Goal: Complete application form

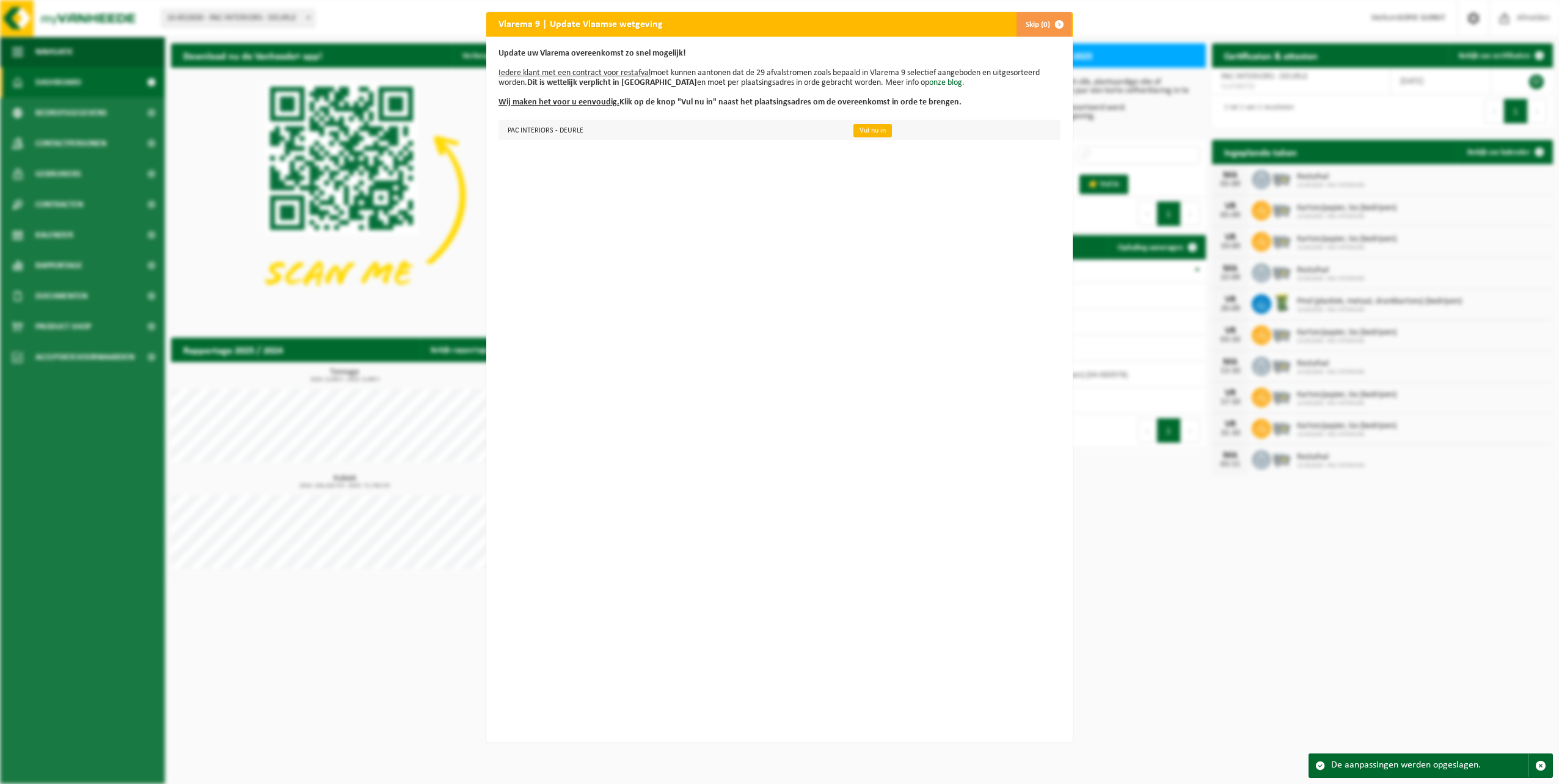
click at [864, 126] on link "Vul nu in" at bounding box center [872, 130] width 38 height 13
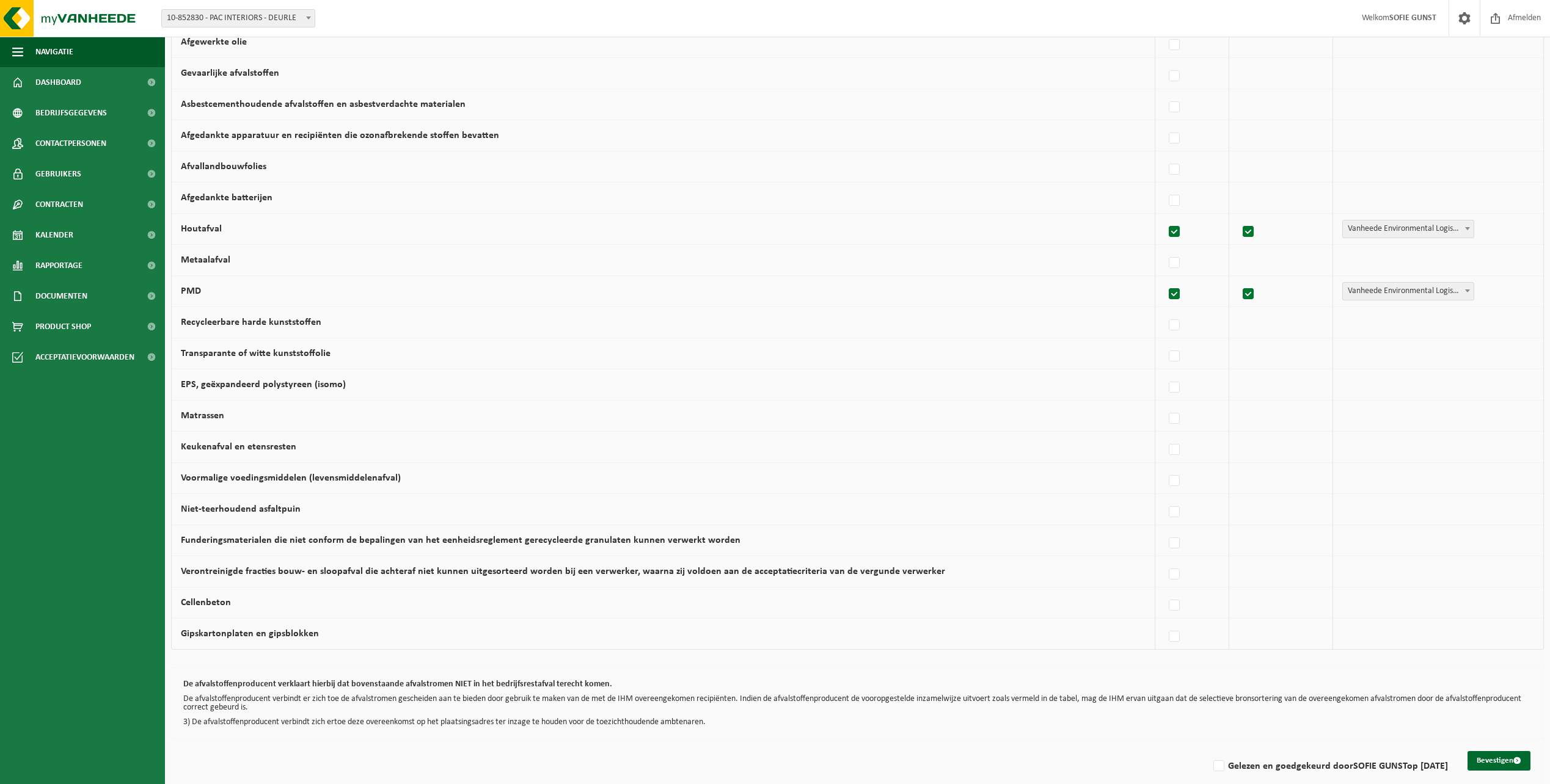
scroll to position [474, 0]
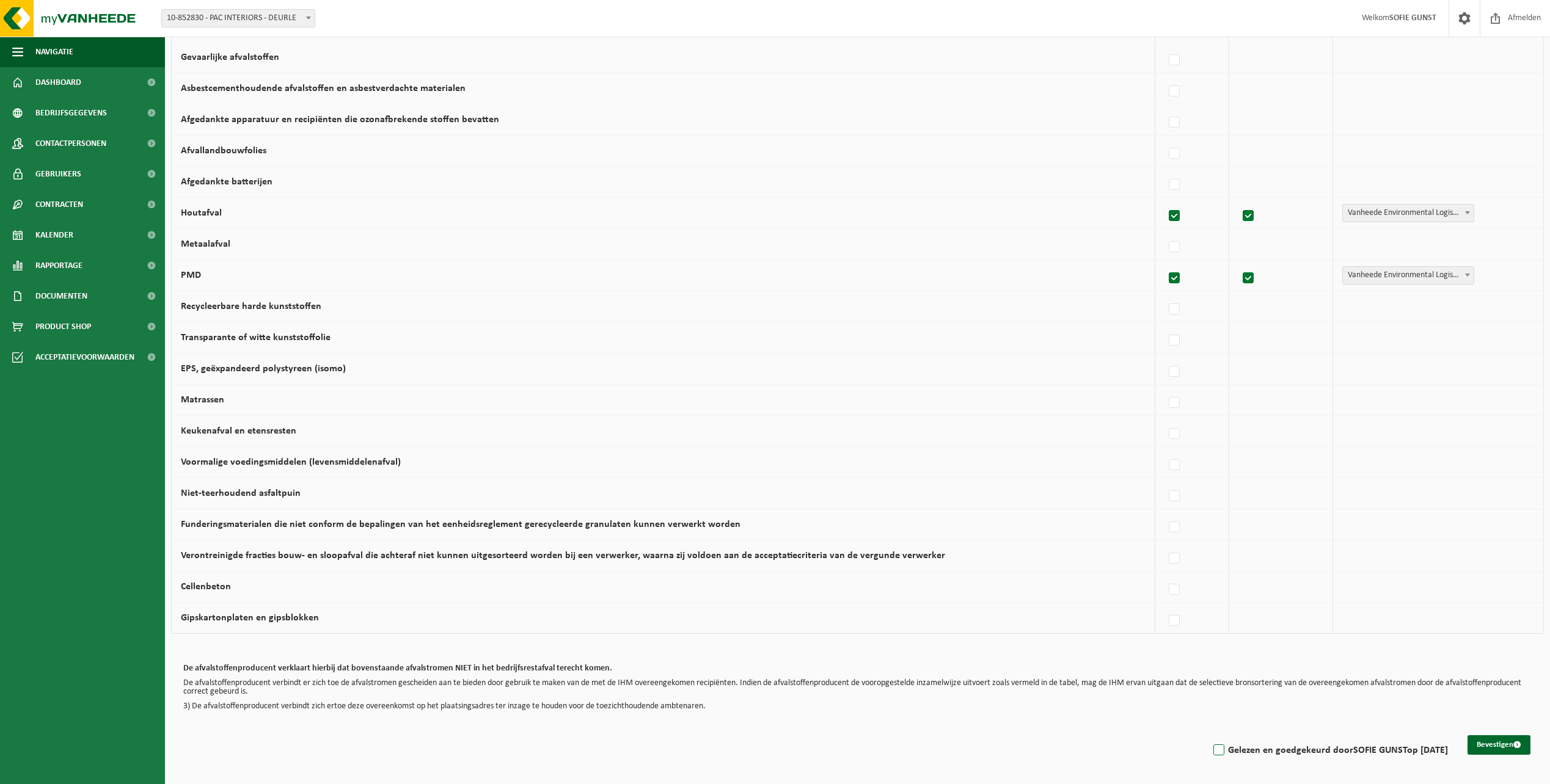
click at [1211, 753] on label "Gelezen en goedgekeurd door SOFIE GUNST op 28/08/25" at bounding box center [1330, 751] width 237 height 18
click at [1208, 736] on input "Gelezen en goedgekeurd door SOFIE GUNST op 28/08/25" at bounding box center [1208, 735] width 1 height 1
checkbox input "true"
click at [1472, 739] on button "Bevestigen" at bounding box center [1499, 745] width 63 height 19
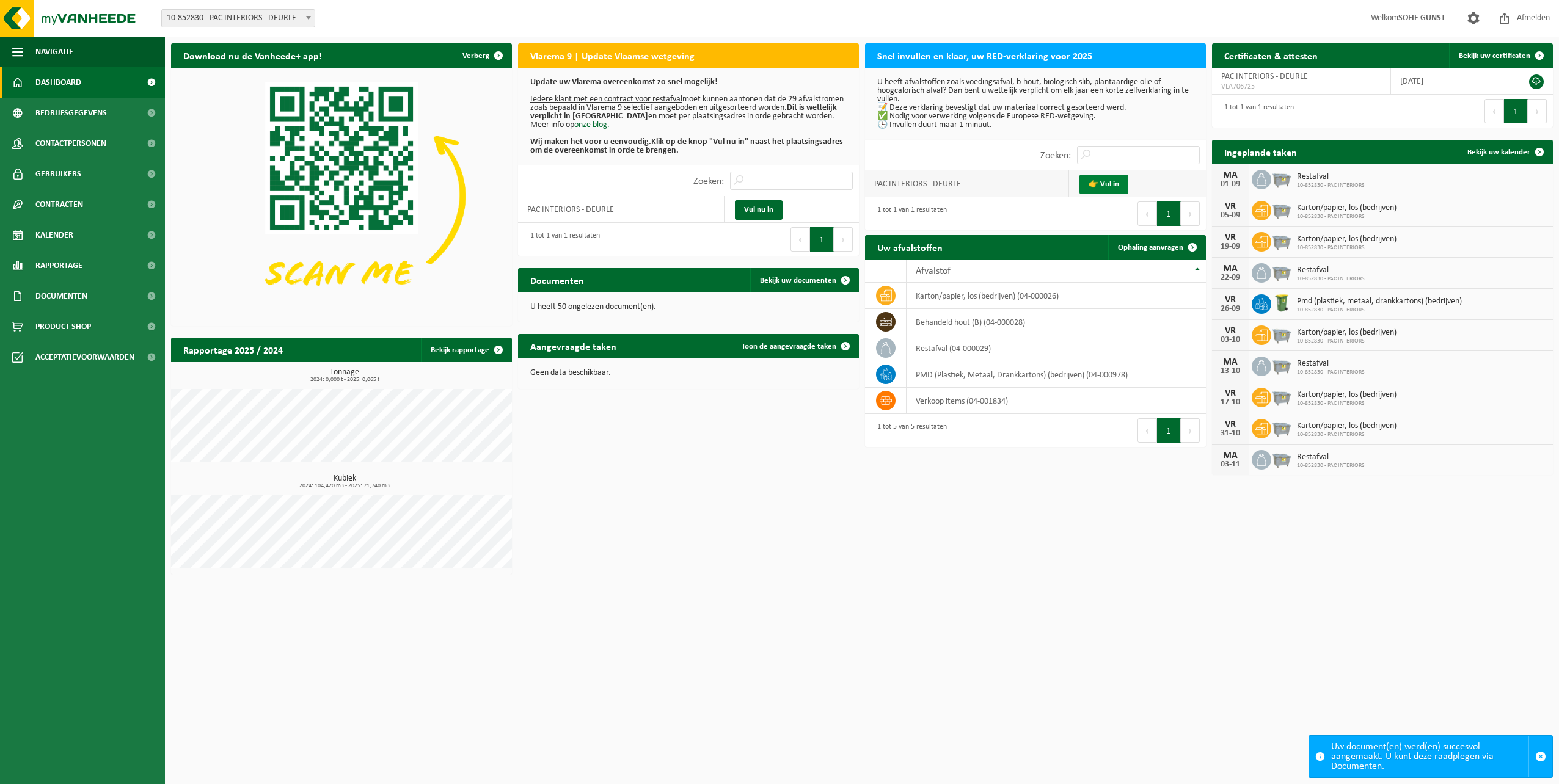
click at [1113, 187] on link "👉 Vul in" at bounding box center [1104, 184] width 49 height 19
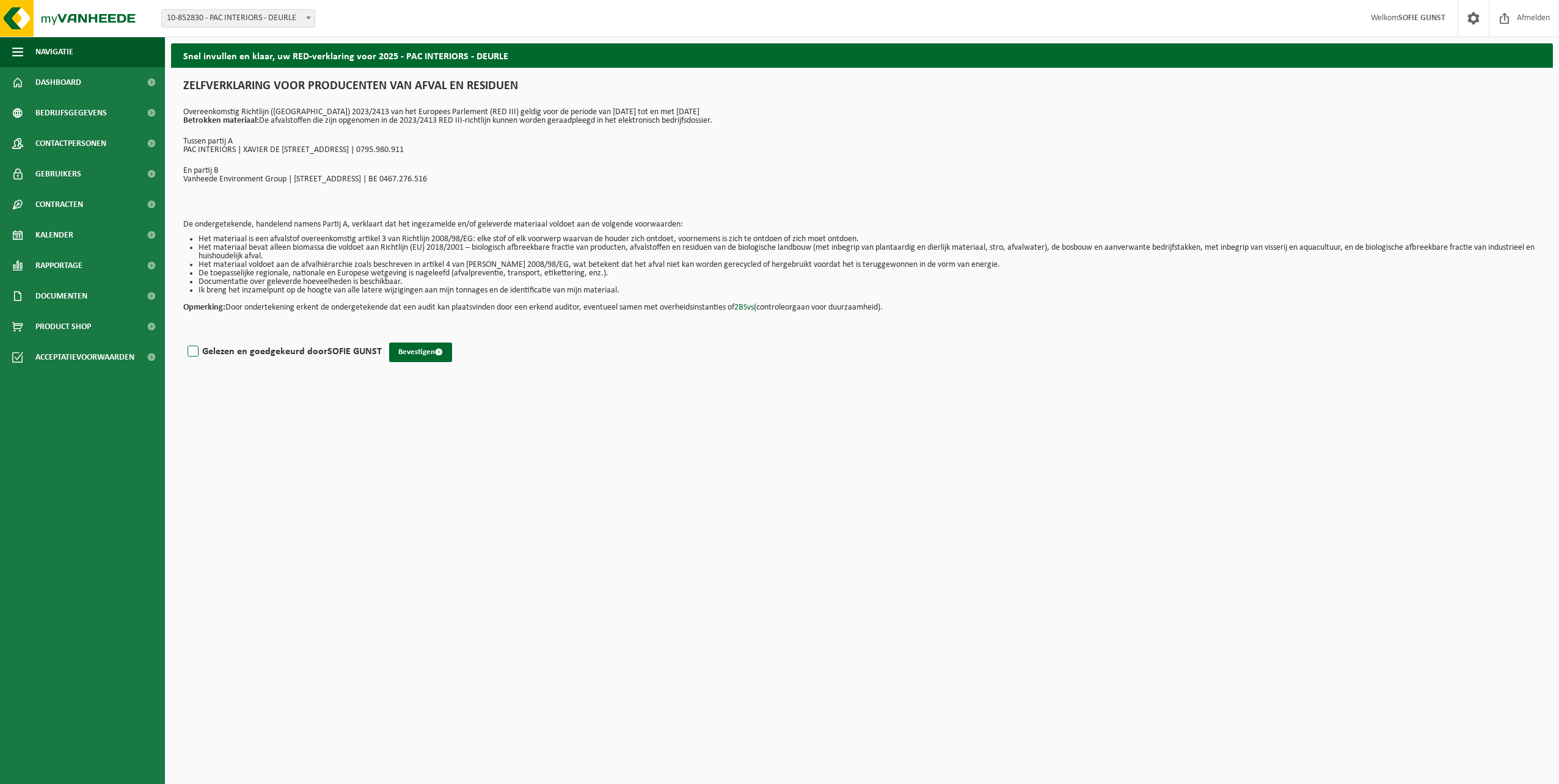
click at [194, 350] on label "Gelezen en goedgekeurd door SOFIE GUNST" at bounding box center [283, 352] width 197 height 18
click at [382, 336] on input "Gelezen en goedgekeurd door SOFIE GUNST" at bounding box center [382, 336] width 1 height 1
checkbox input "true"
